Goal: Transaction & Acquisition: Download file/media

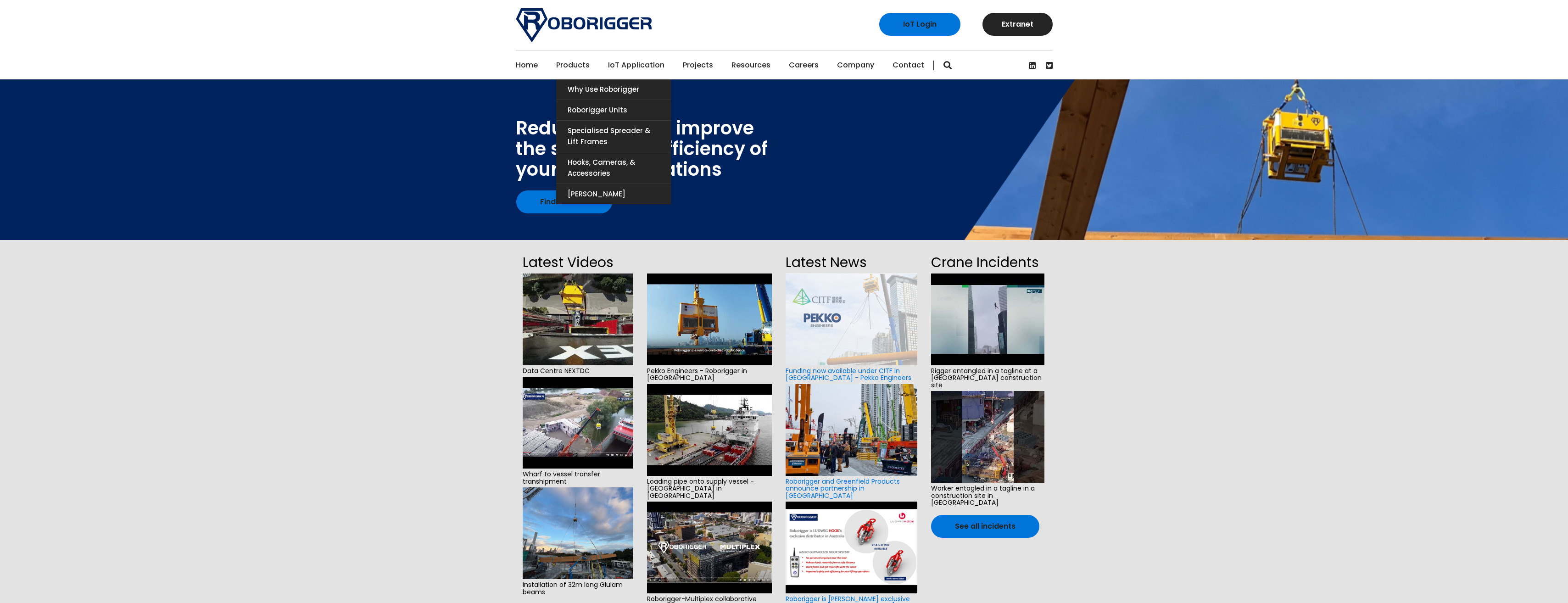
click at [585, 62] on link "Products" at bounding box center [573, 66] width 33 height 29
click at [594, 106] on link "Roborigger Units" at bounding box center [614, 110] width 115 height 20
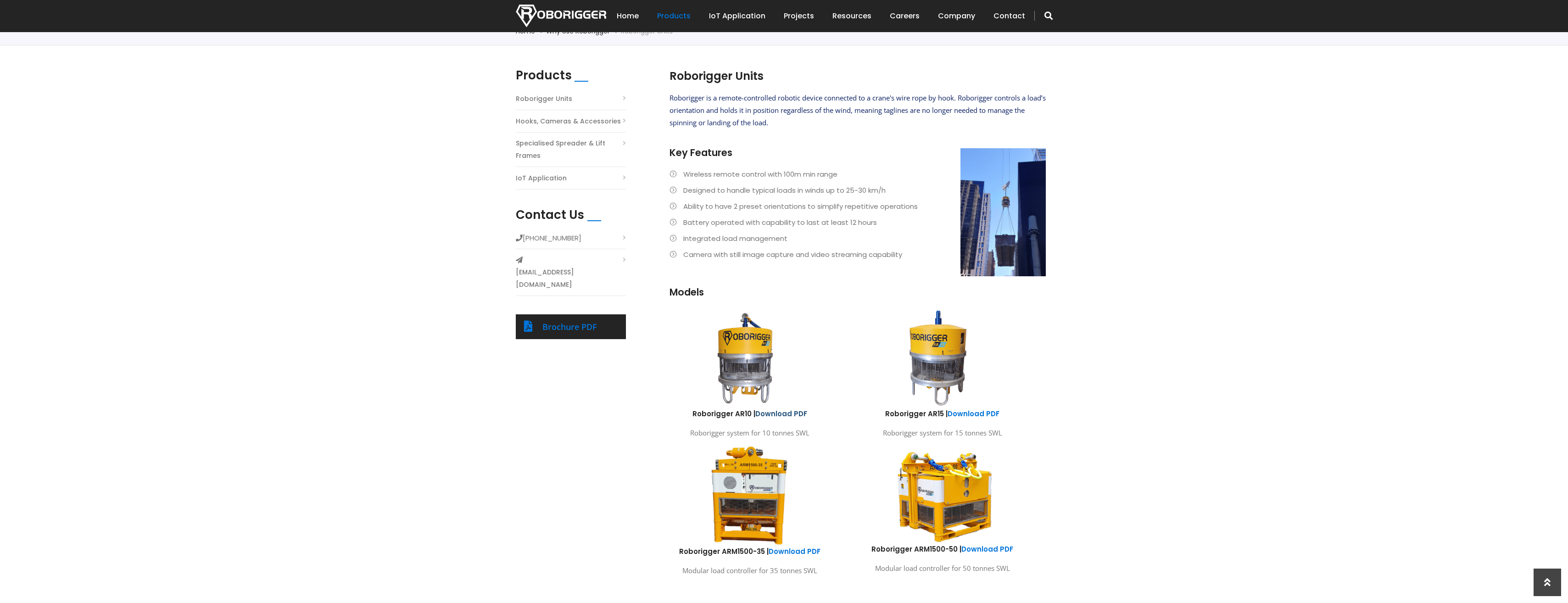
scroll to position [275, 0]
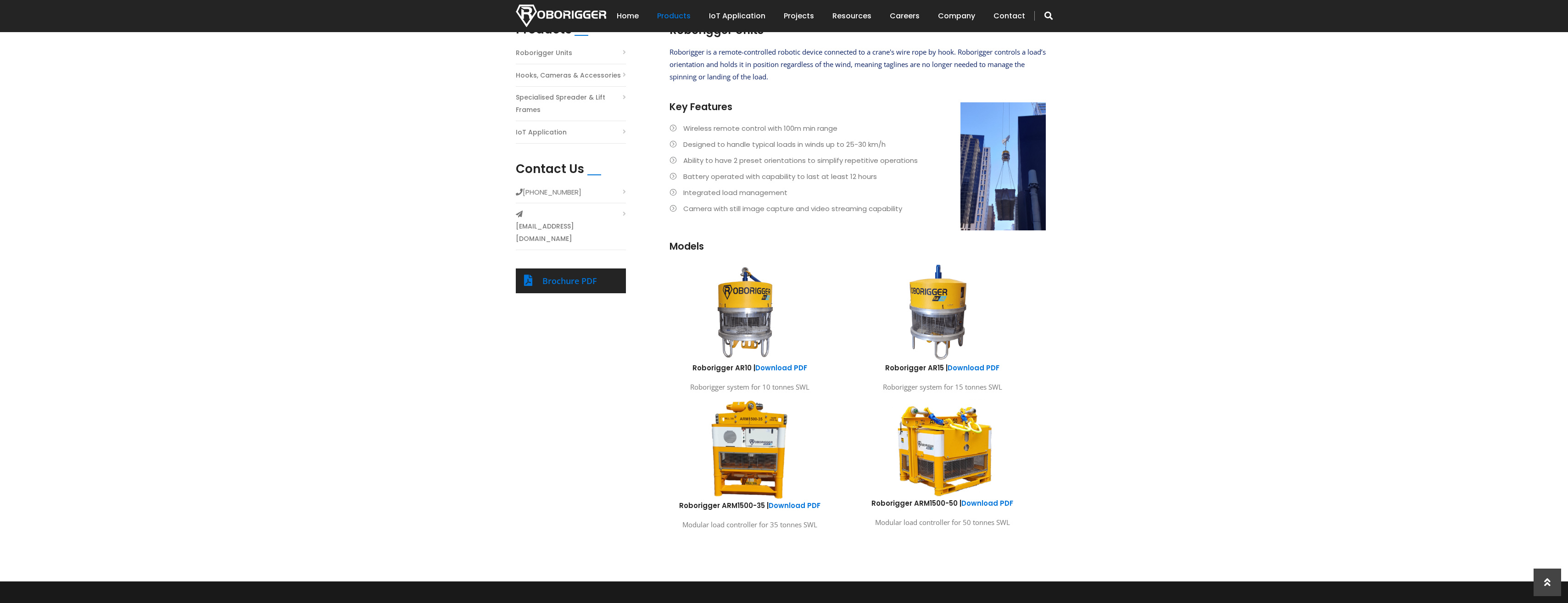
click at [943, 456] on img at bounding box center [942, 447] width 135 height 100
click at [978, 503] on link "Download PDF" at bounding box center [987, 503] width 52 height 10
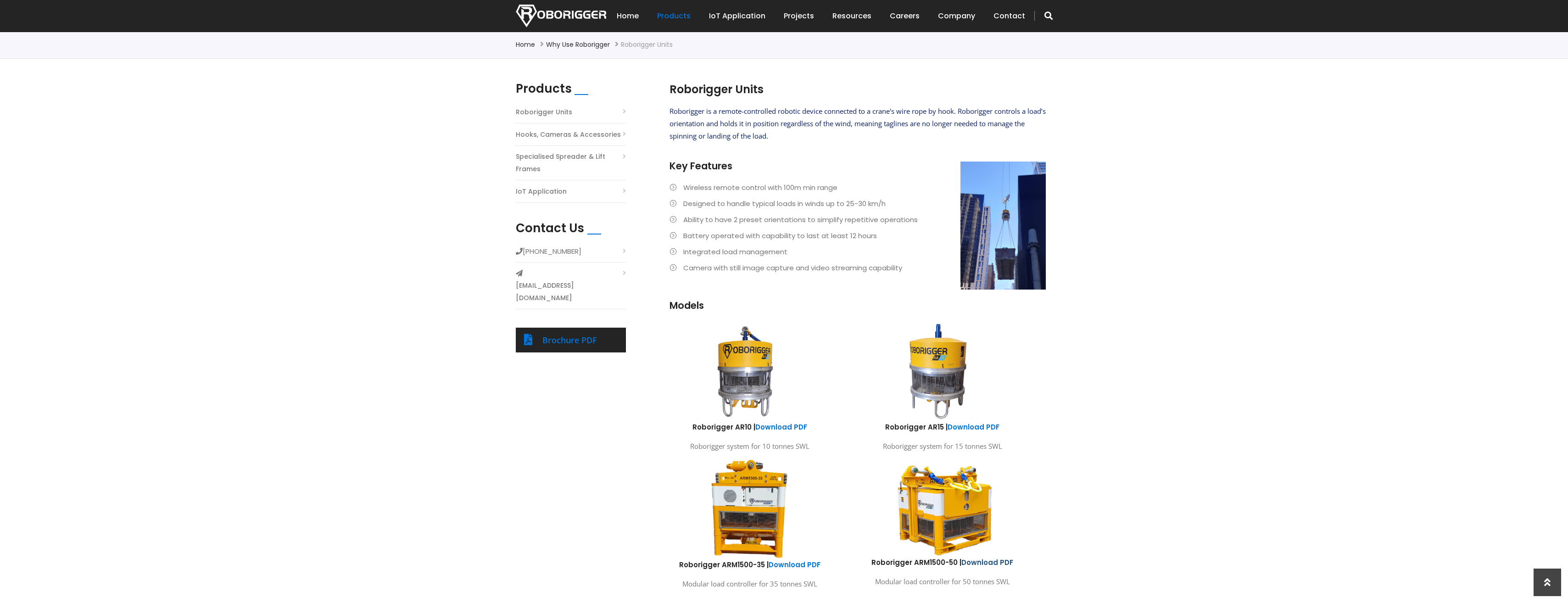
scroll to position [138, 0]
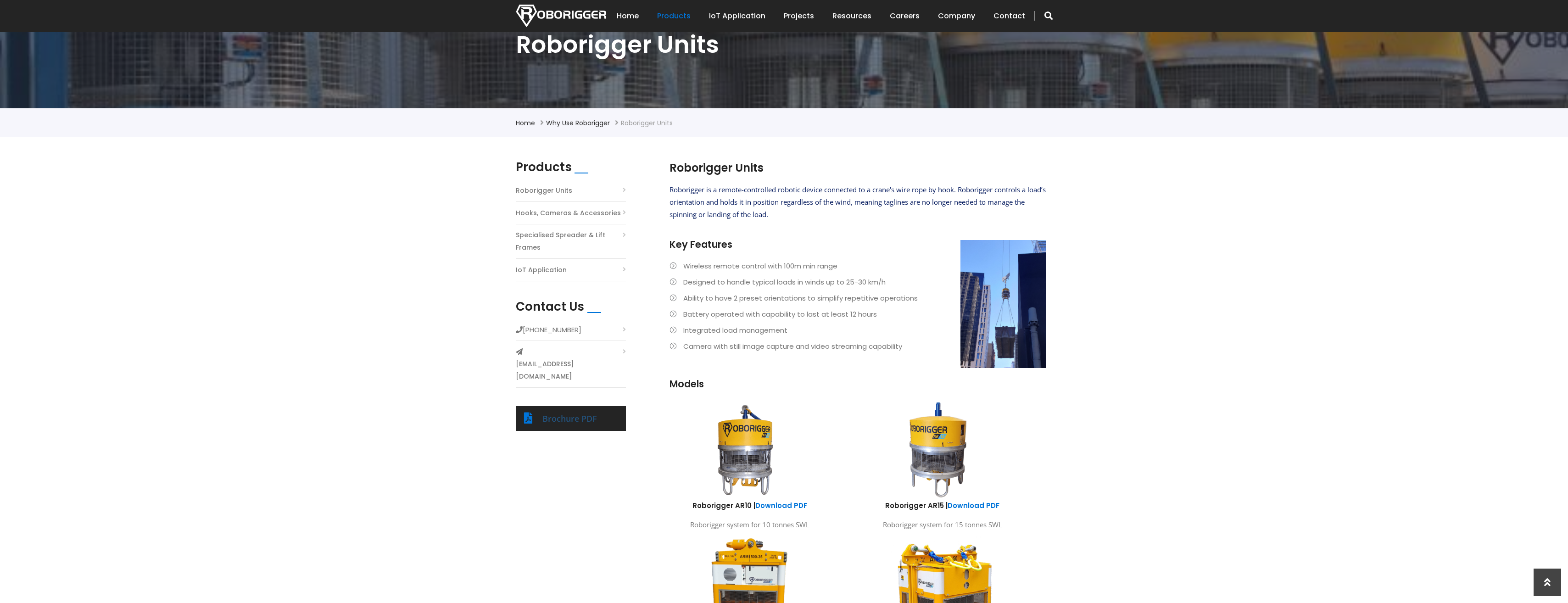
click at [564, 413] on link "Brochure PDF" at bounding box center [570, 419] width 55 height 11
